Goal: Transaction & Acquisition: Purchase product/service

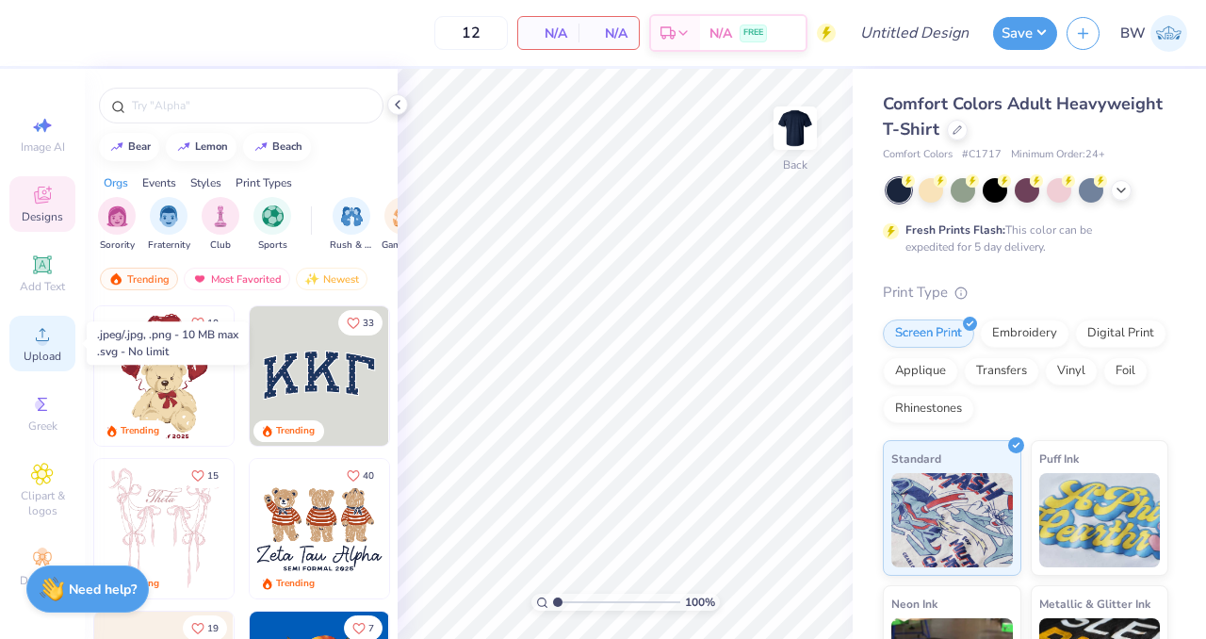
click at [43, 334] on icon at bounding box center [42, 334] width 23 height 23
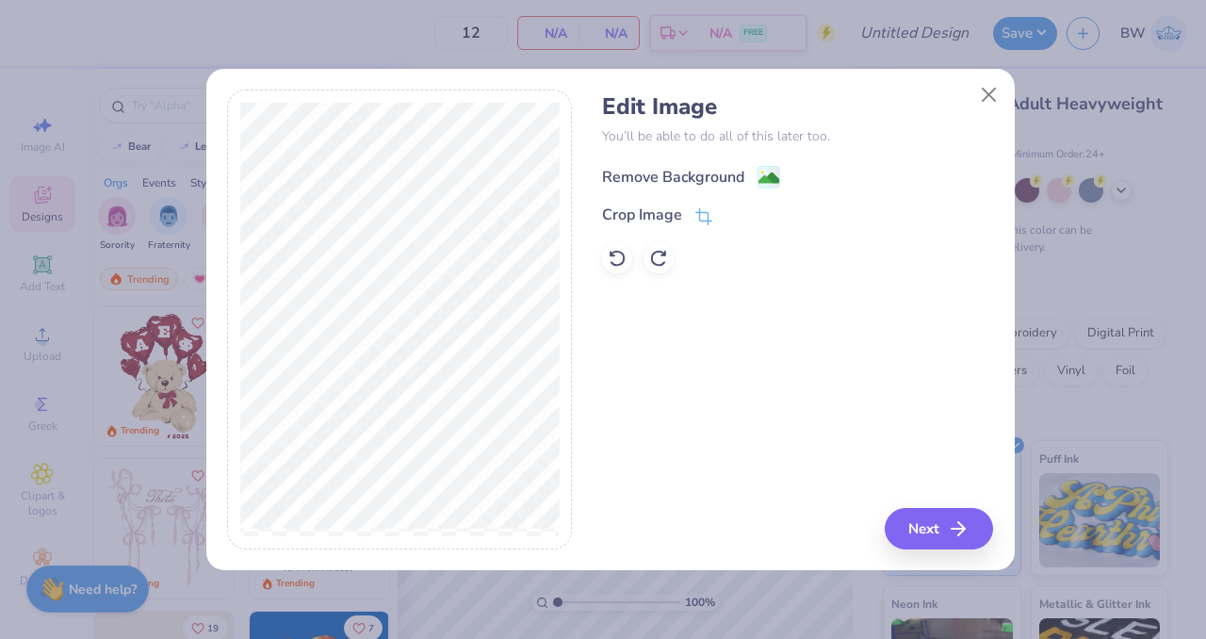
click at [763, 171] on image at bounding box center [768, 178] width 21 height 21
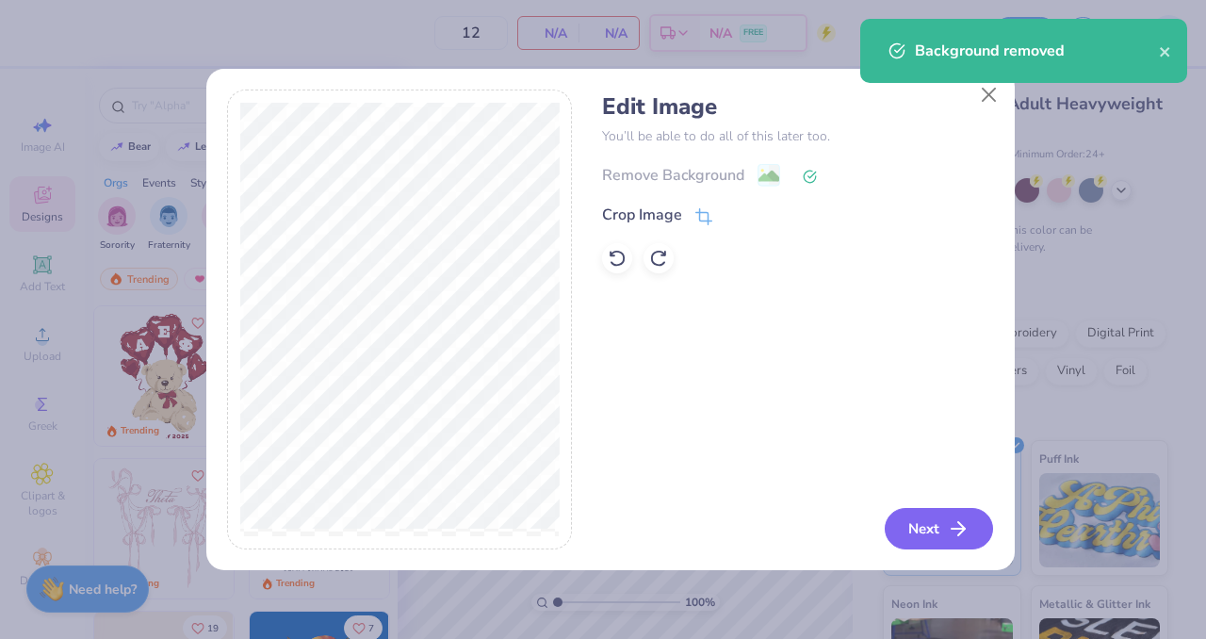
click at [963, 535] on icon "button" at bounding box center [958, 528] width 23 height 23
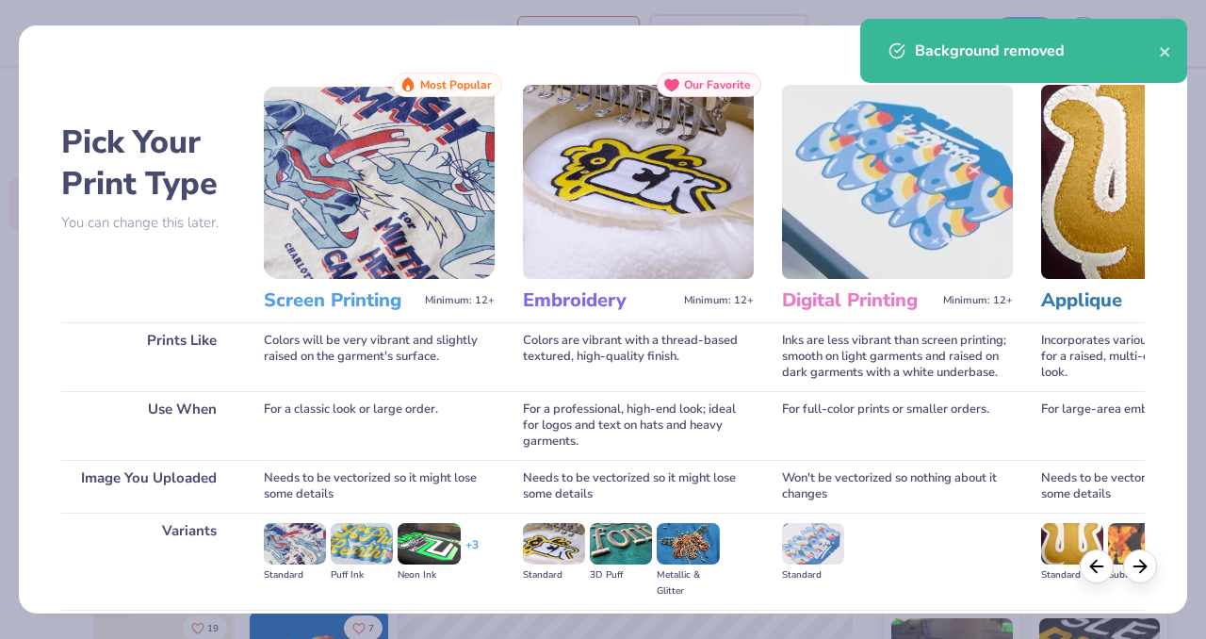
scroll to position [205, 0]
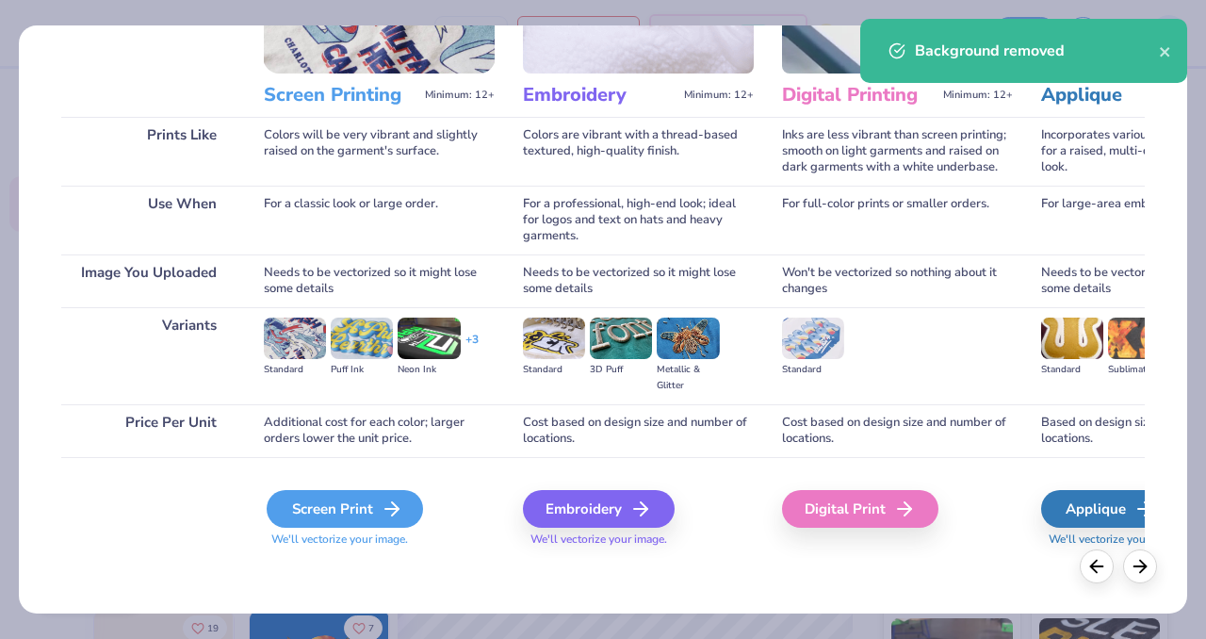
click at [330, 491] on div "Screen Print" at bounding box center [345, 509] width 156 height 38
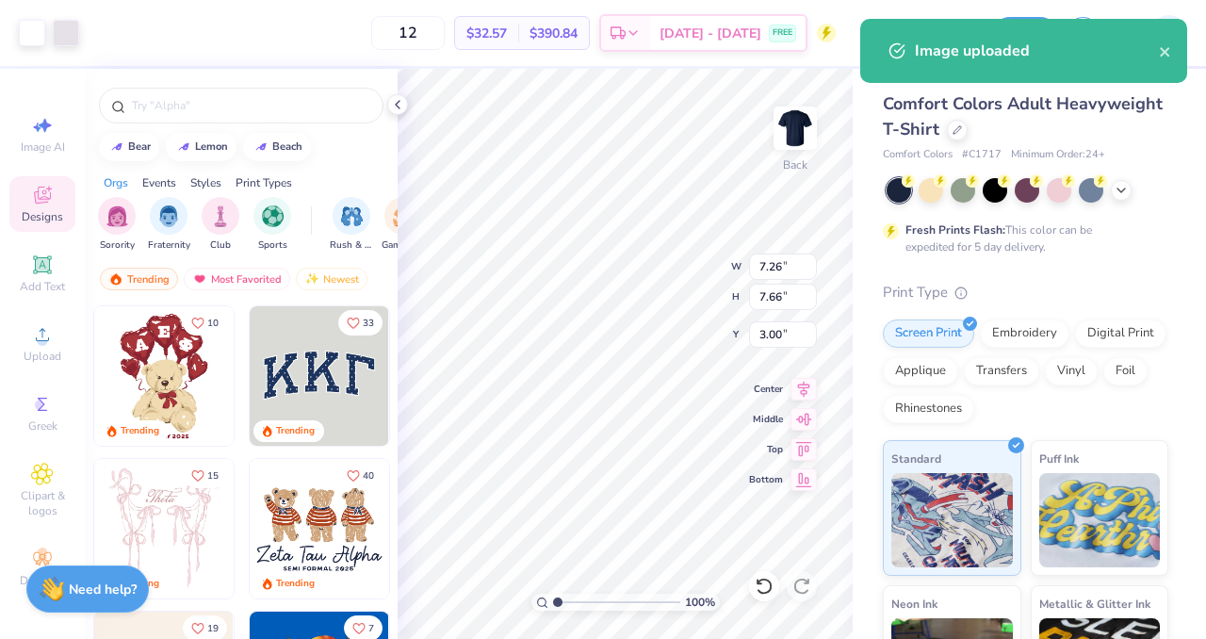
type input "3.00"
click at [770, 274] on input "7.26" at bounding box center [783, 266] width 68 height 26
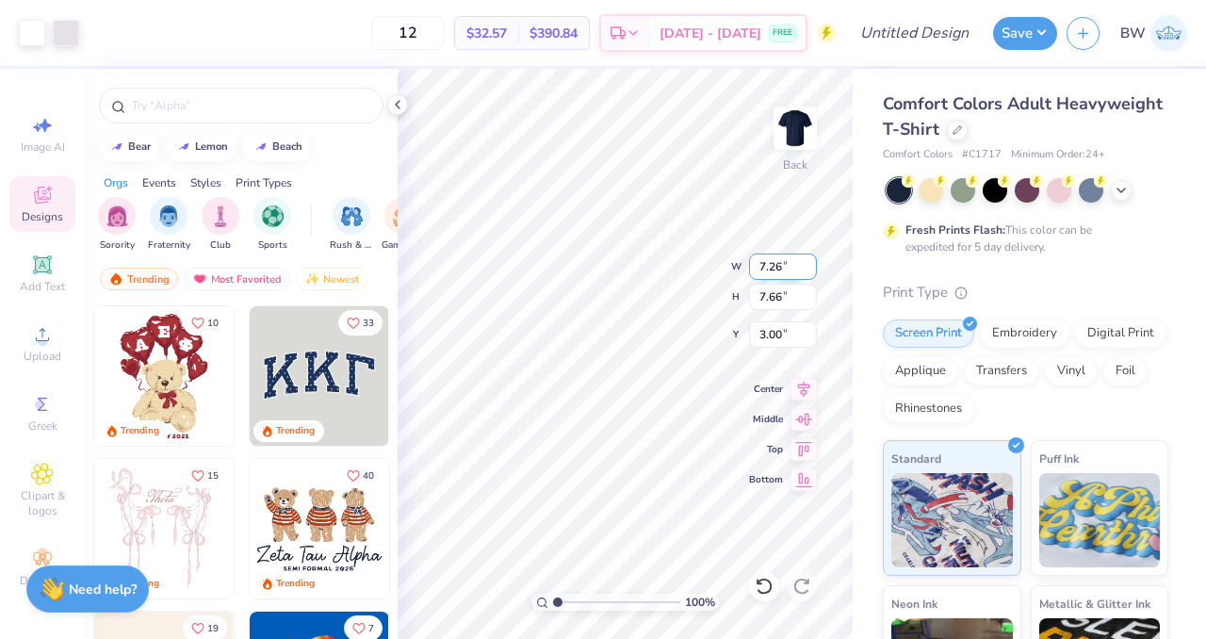
click at [770, 274] on input "7.26" at bounding box center [783, 266] width 68 height 26
type input "3.50"
type input "3.69"
type input "3.00"
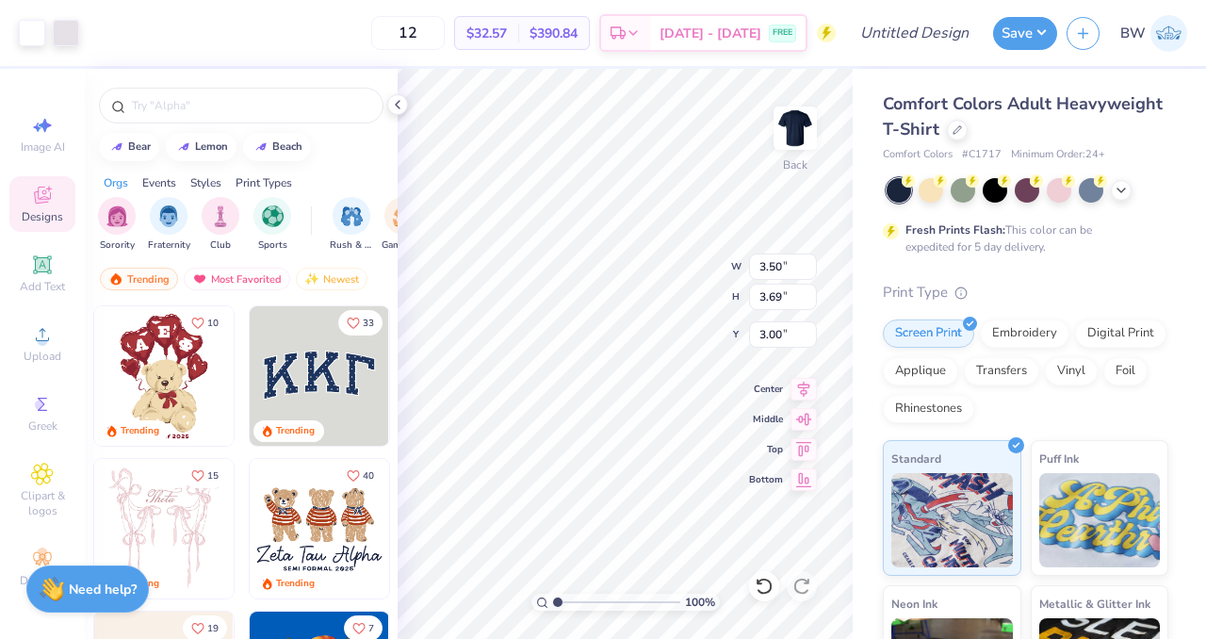
click at [1090, 275] on div "Comfort Colors Adult Heavyweight T-Shirt Comfort Colors # C1717 Minimum Order: …" at bounding box center [1025, 478] width 285 height 774
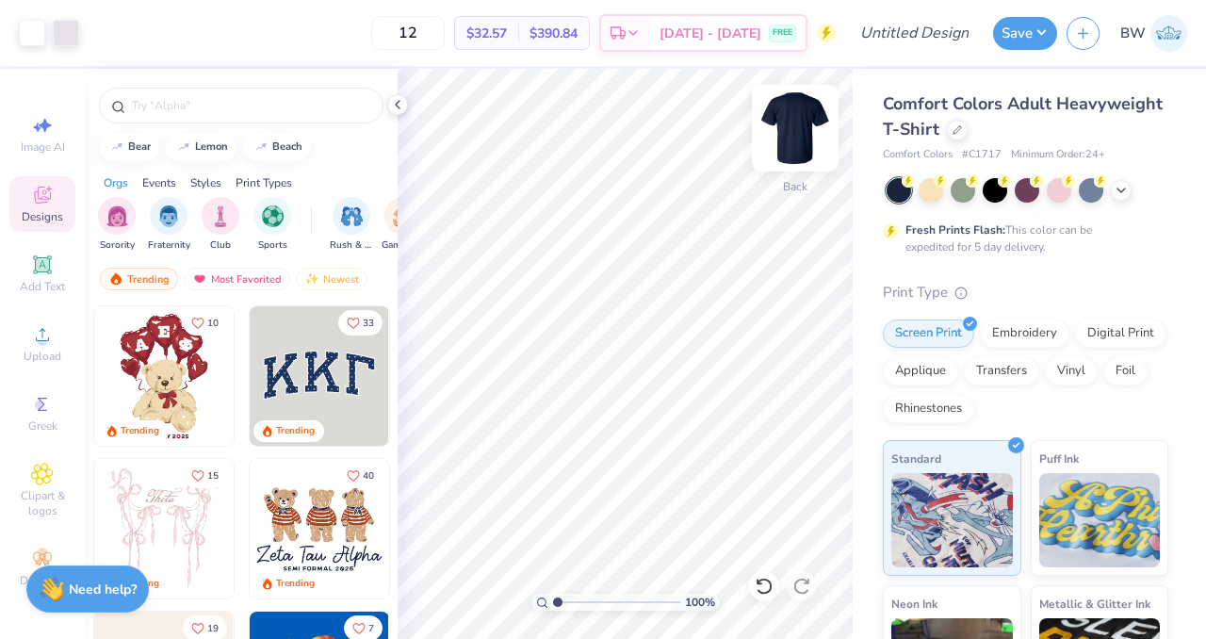
click at [785, 157] on img at bounding box center [794, 127] width 75 height 75
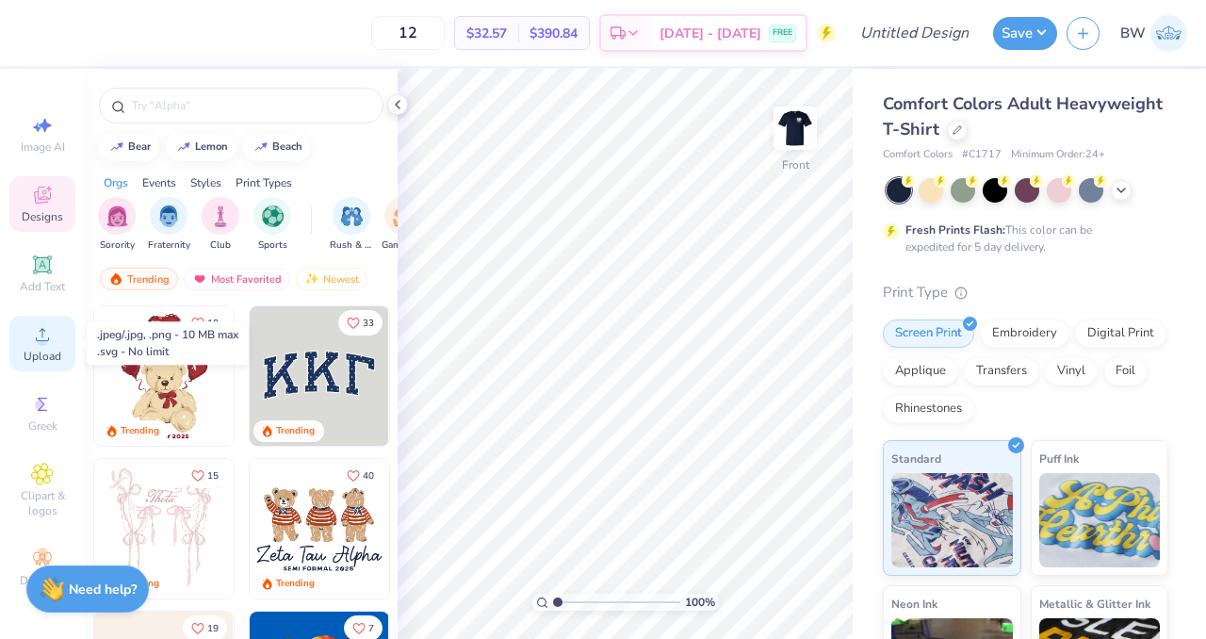
click at [42, 342] on circle at bounding box center [42, 340] width 10 height 10
click at [42, 351] on span "Upload" at bounding box center [43, 356] width 38 height 15
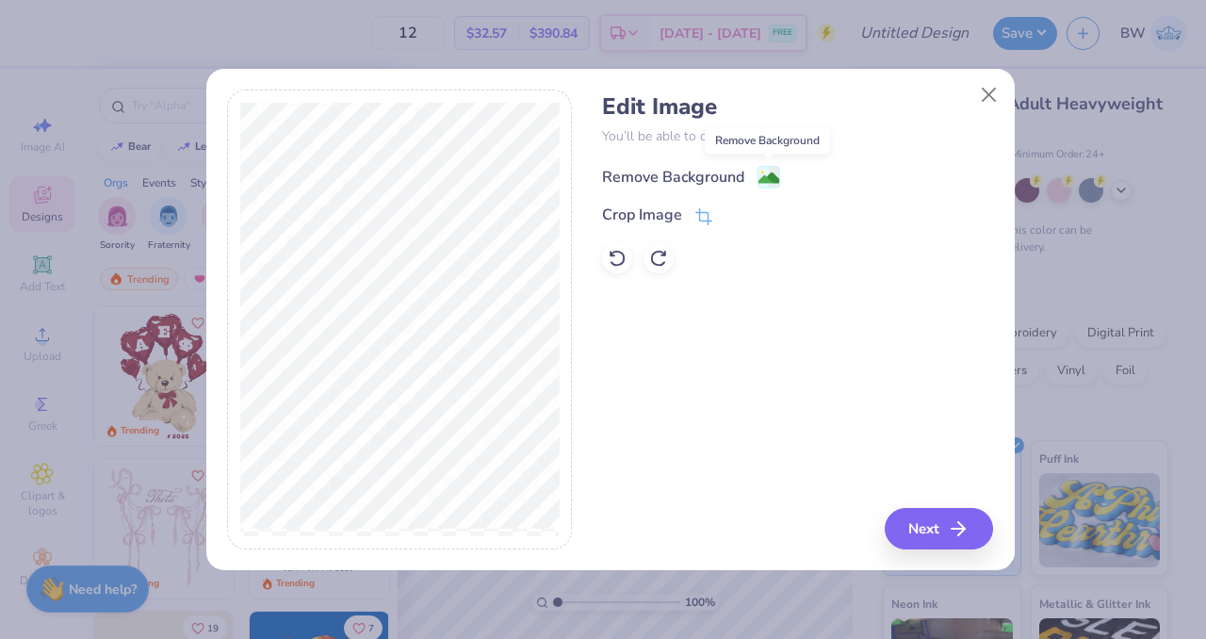
click at [769, 172] on image at bounding box center [768, 178] width 21 height 21
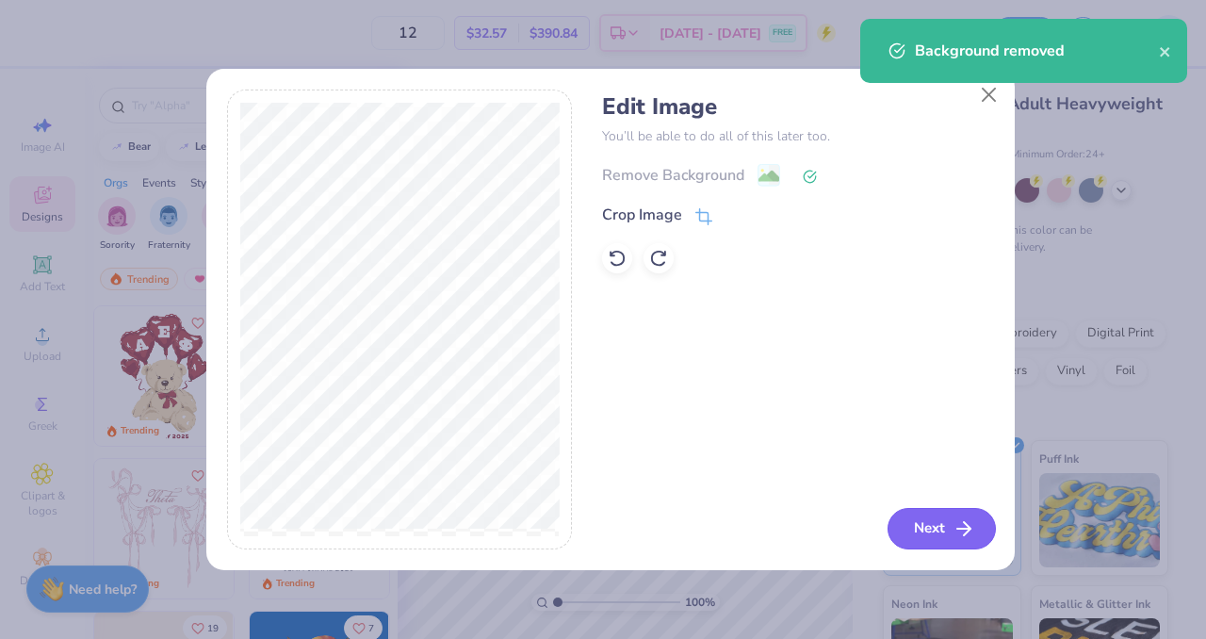
click at [935, 535] on button "Next" at bounding box center [941, 528] width 108 height 41
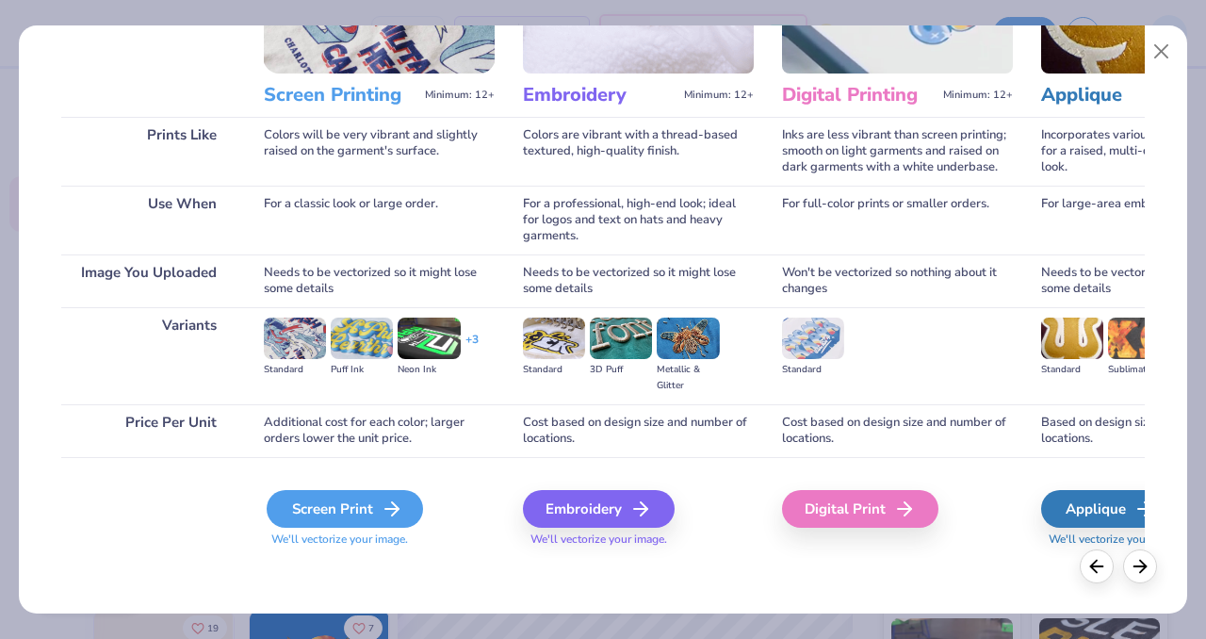
click at [356, 496] on div "Screen Print" at bounding box center [345, 509] width 156 height 38
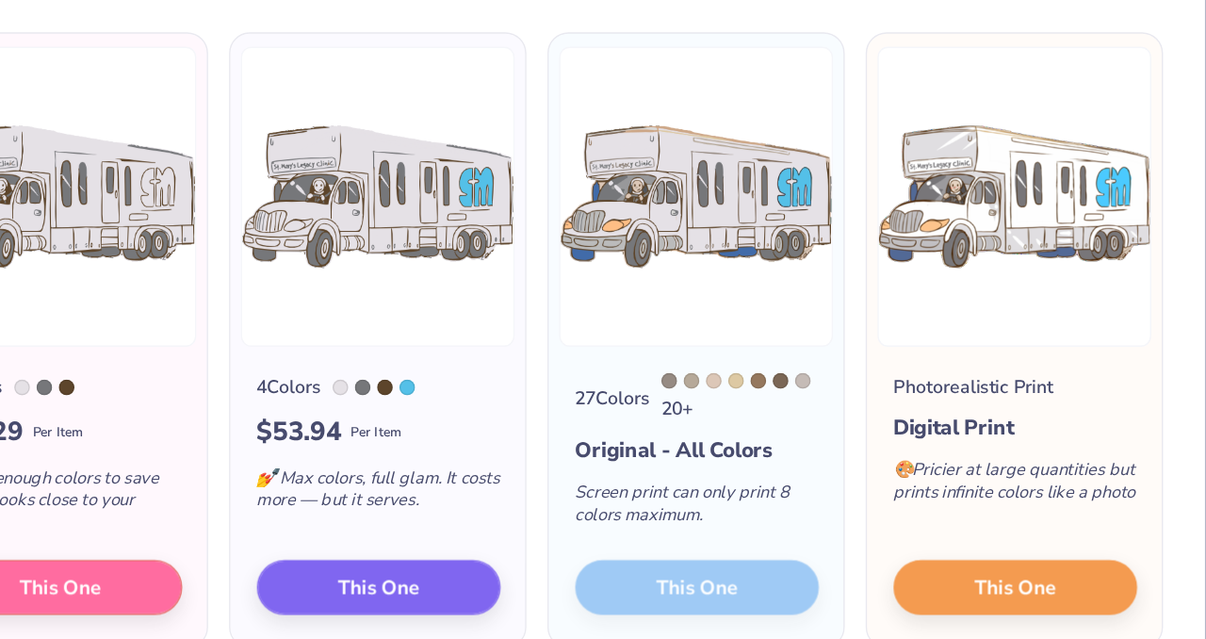
scroll to position [0, 0]
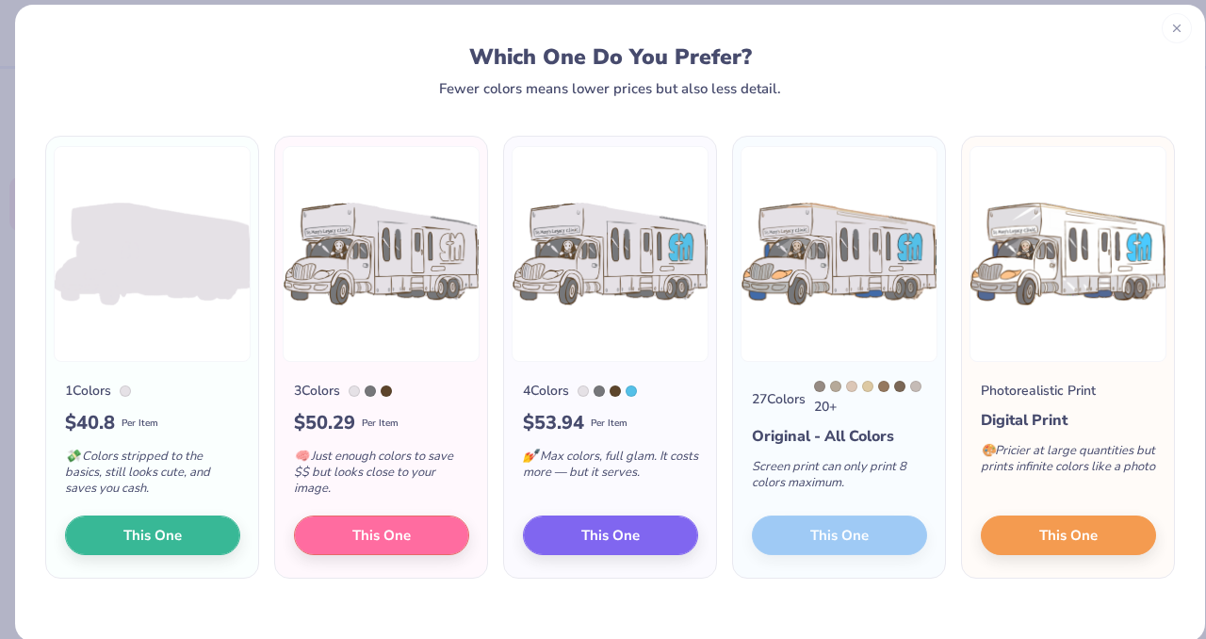
click at [1170, 39] on div at bounding box center [1177, 28] width 30 height 30
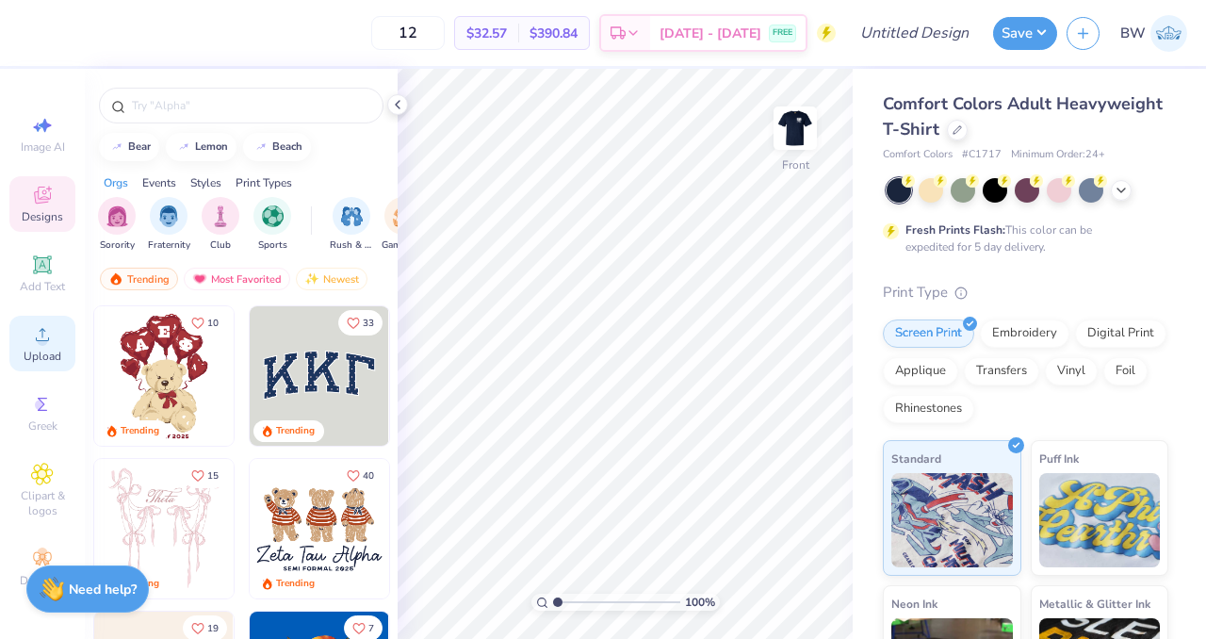
click at [51, 339] on icon at bounding box center [42, 334] width 23 height 23
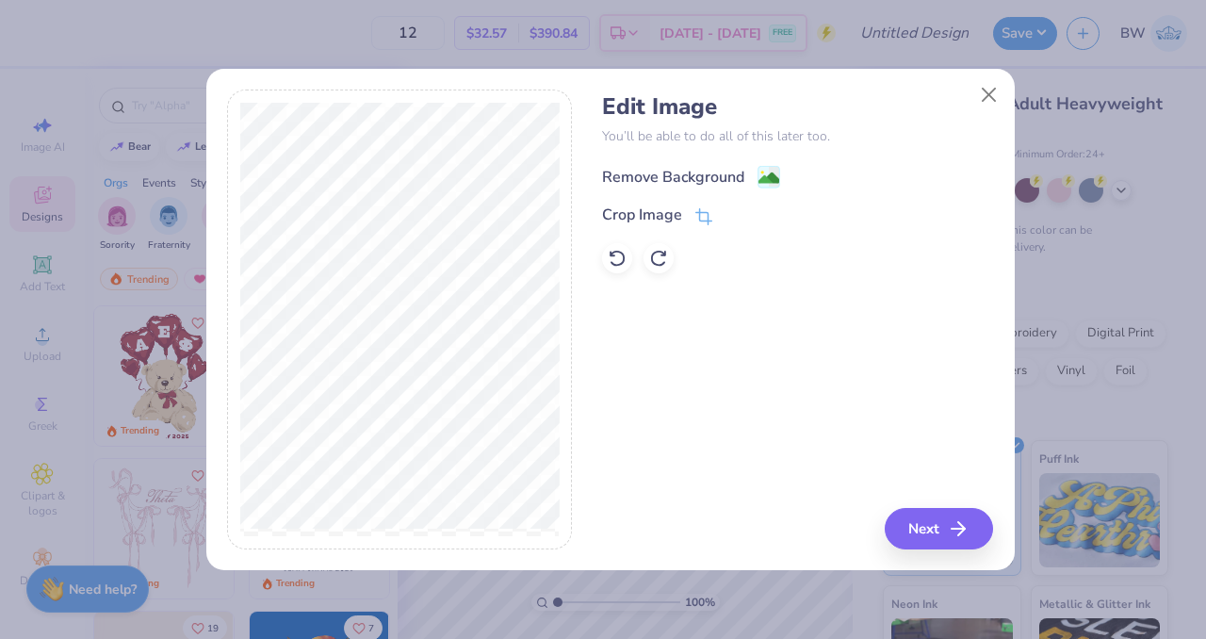
click at [778, 176] on rect at bounding box center [768, 178] width 22 height 22
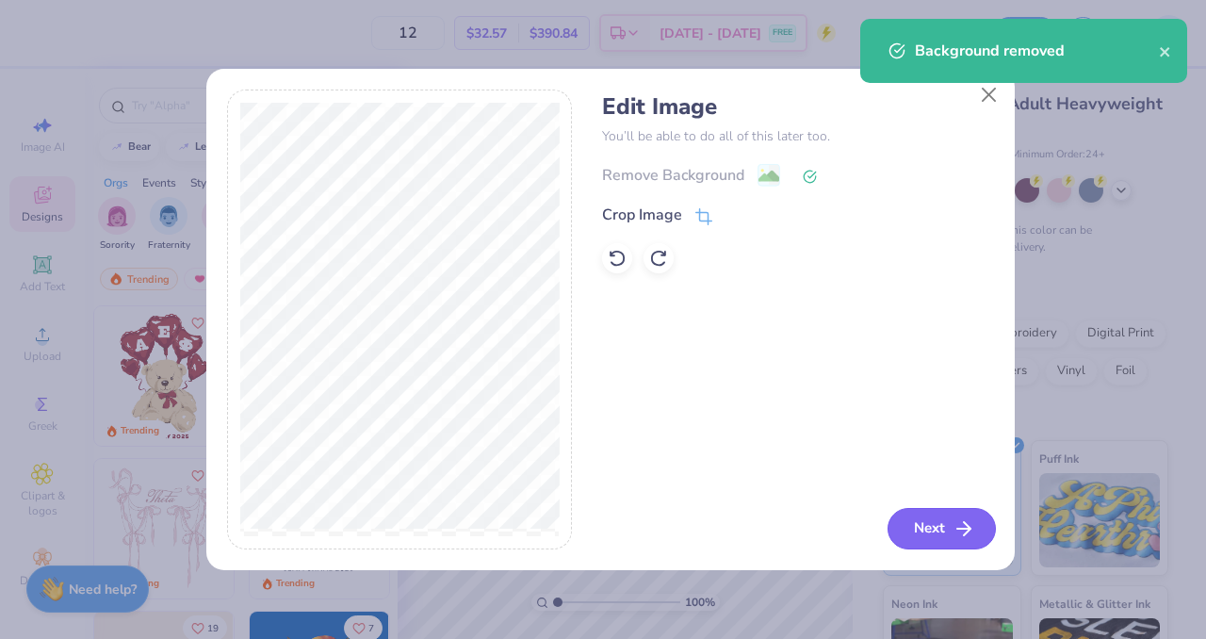
click at [923, 536] on button "Next" at bounding box center [941, 528] width 108 height 41
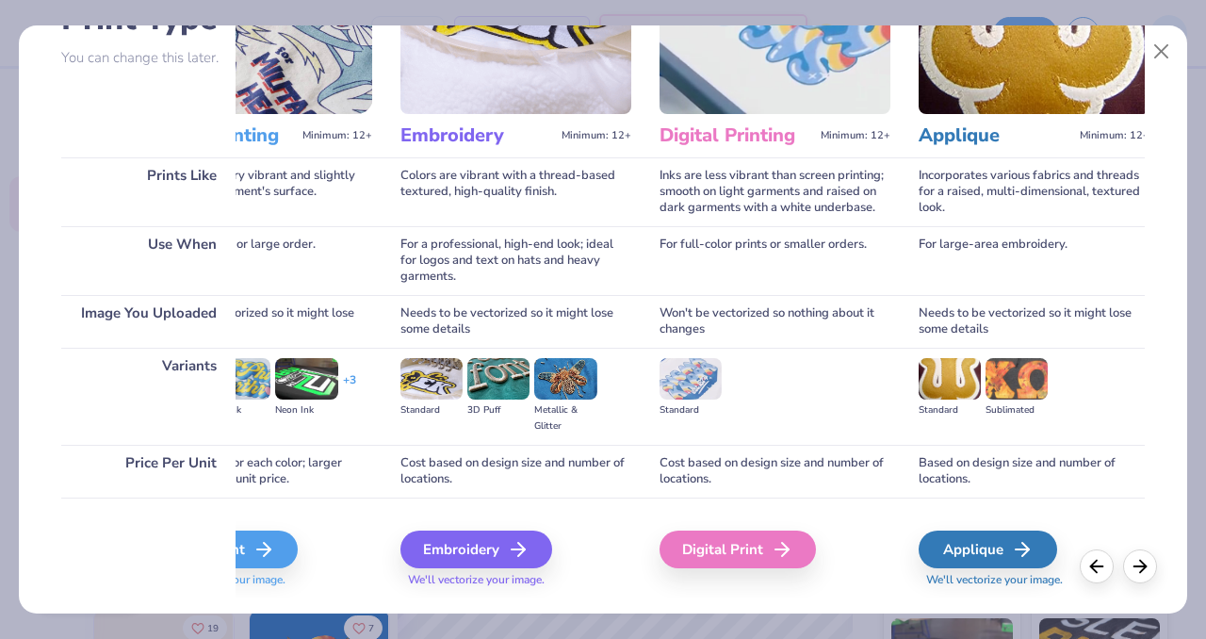
scroll to position [205, 0]
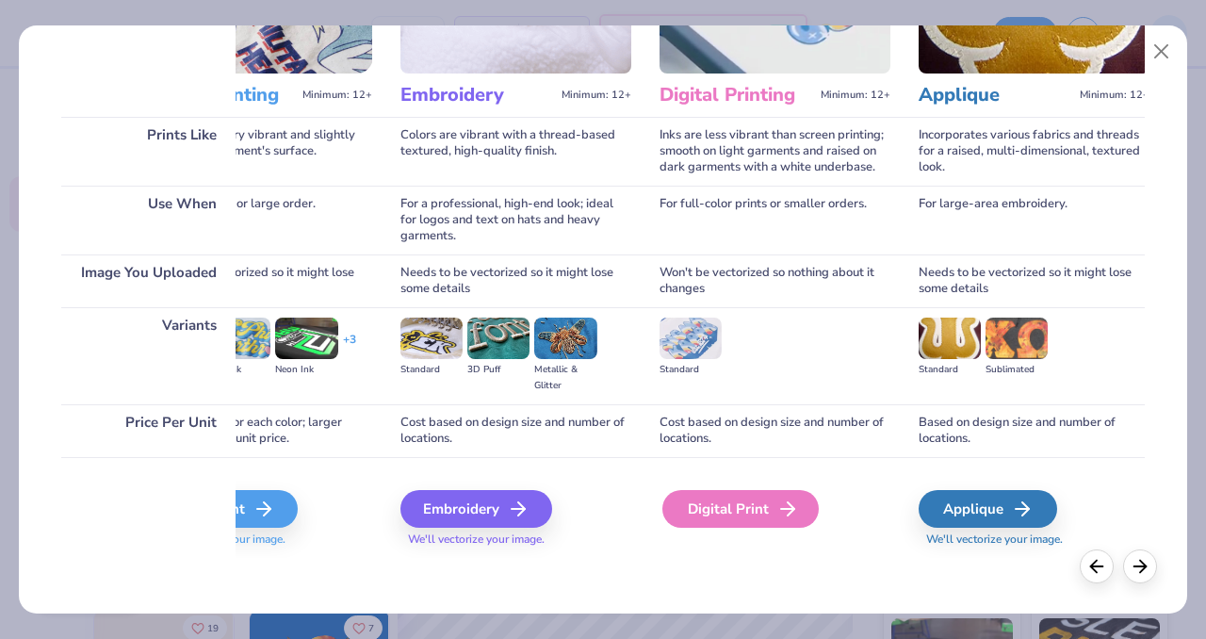
click at [714, 504] on div "Digital Print" at bounding box center [740, 509] width 156 height 38
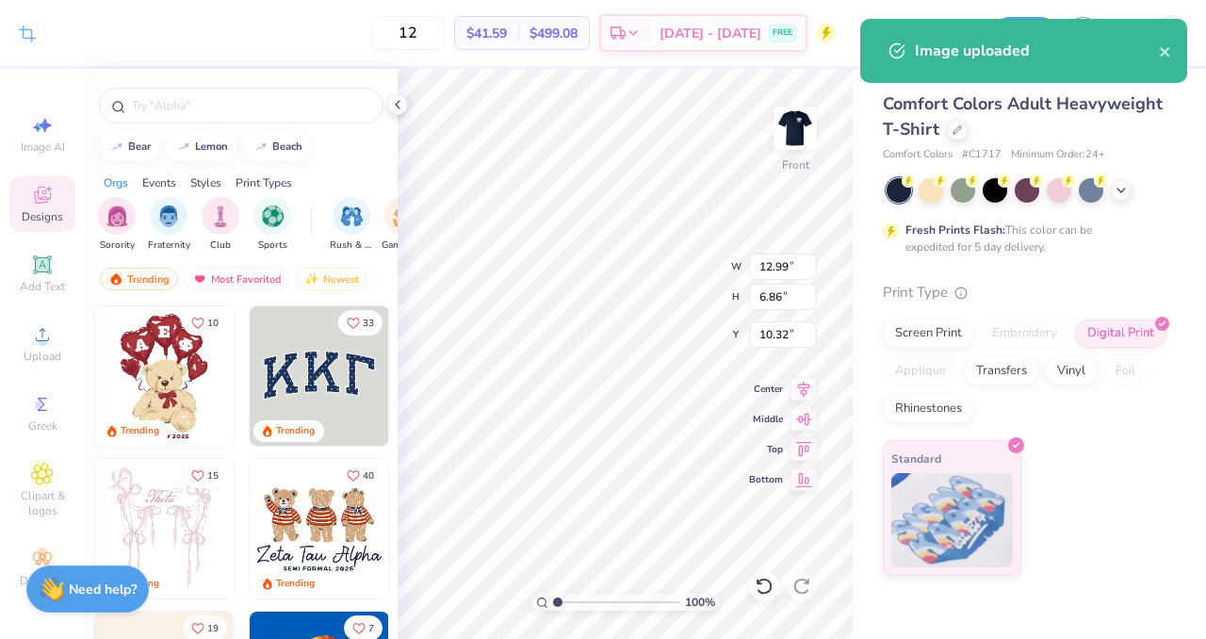
type input "11.74"
type input "6.21"
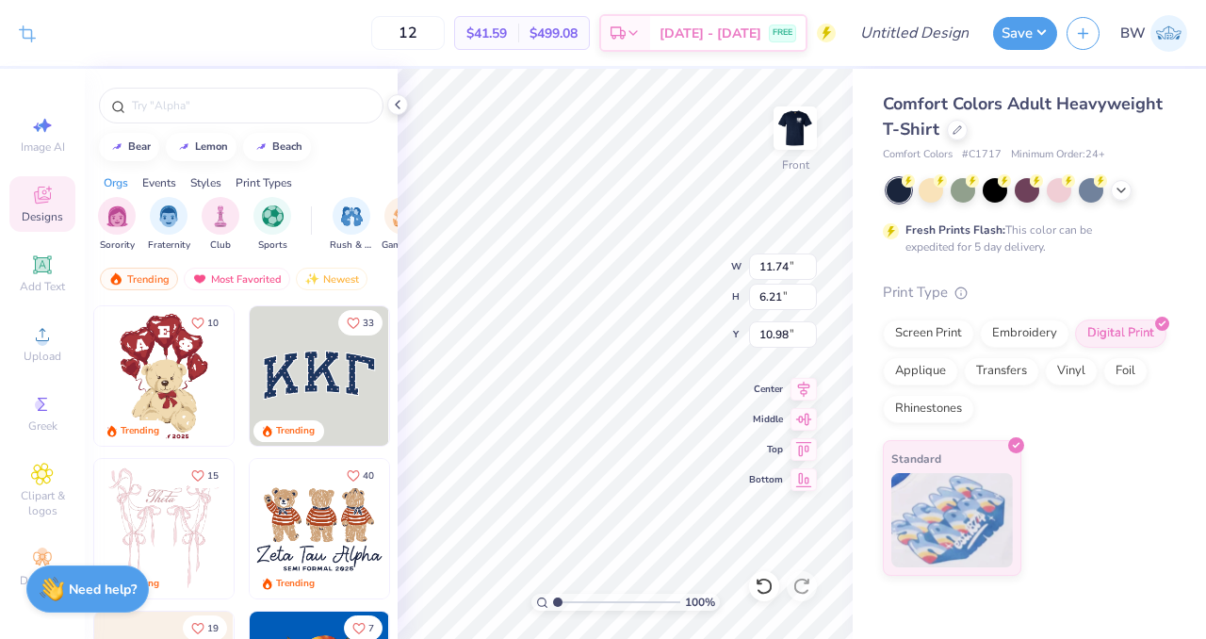
type input "8.49"
type input "10.38"
type input "5.48"
type input "6.59"
type input "6.93"
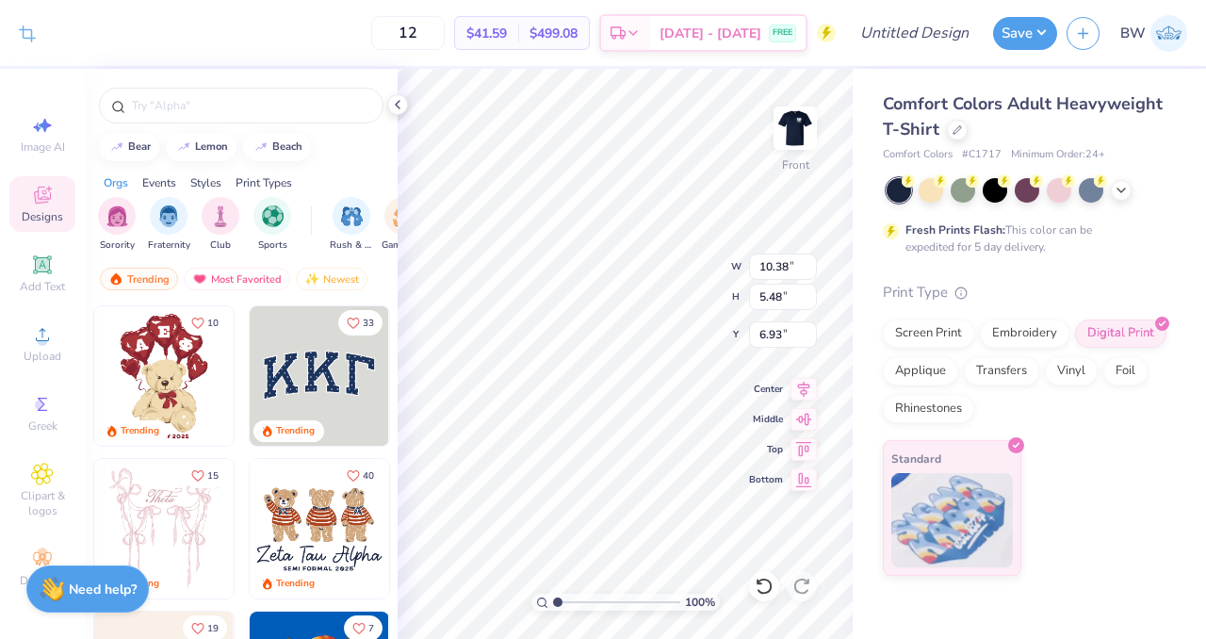
click at [881, 274] on div "Comfort Colors Adult Heavyweight T-Shirt Comfort Colors # C1717 Minimum Order: …" at bounding box center [1029, 322] width 353 height 507
type input "9.82"
type input "5.19"
type input "7.36"
